Goal: Navigation & Orientation: Go to known website

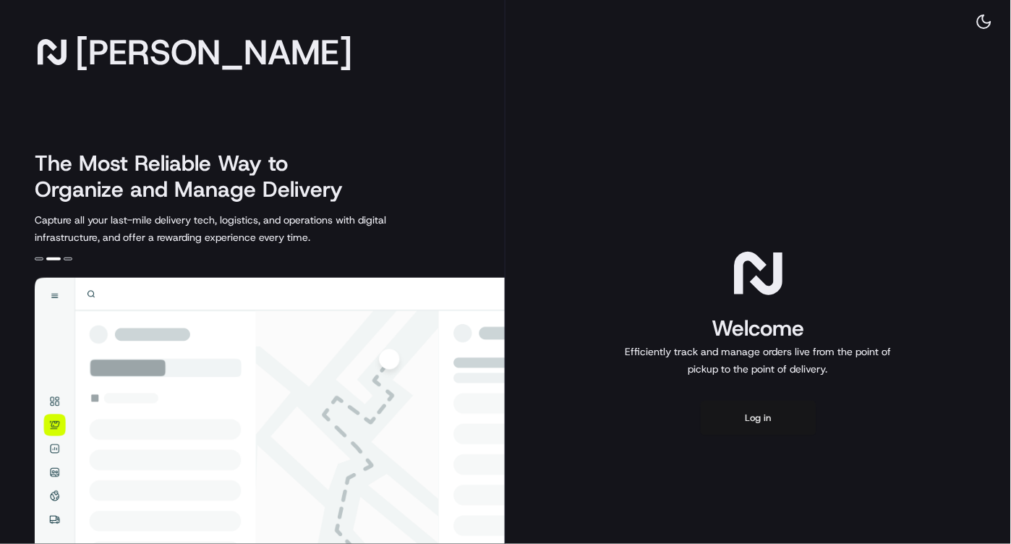
click at [752, 423] on button "Log in" at bounding box center [758, 417] width 116 height 35
